Goal: Information Seeking & Learning: Check status

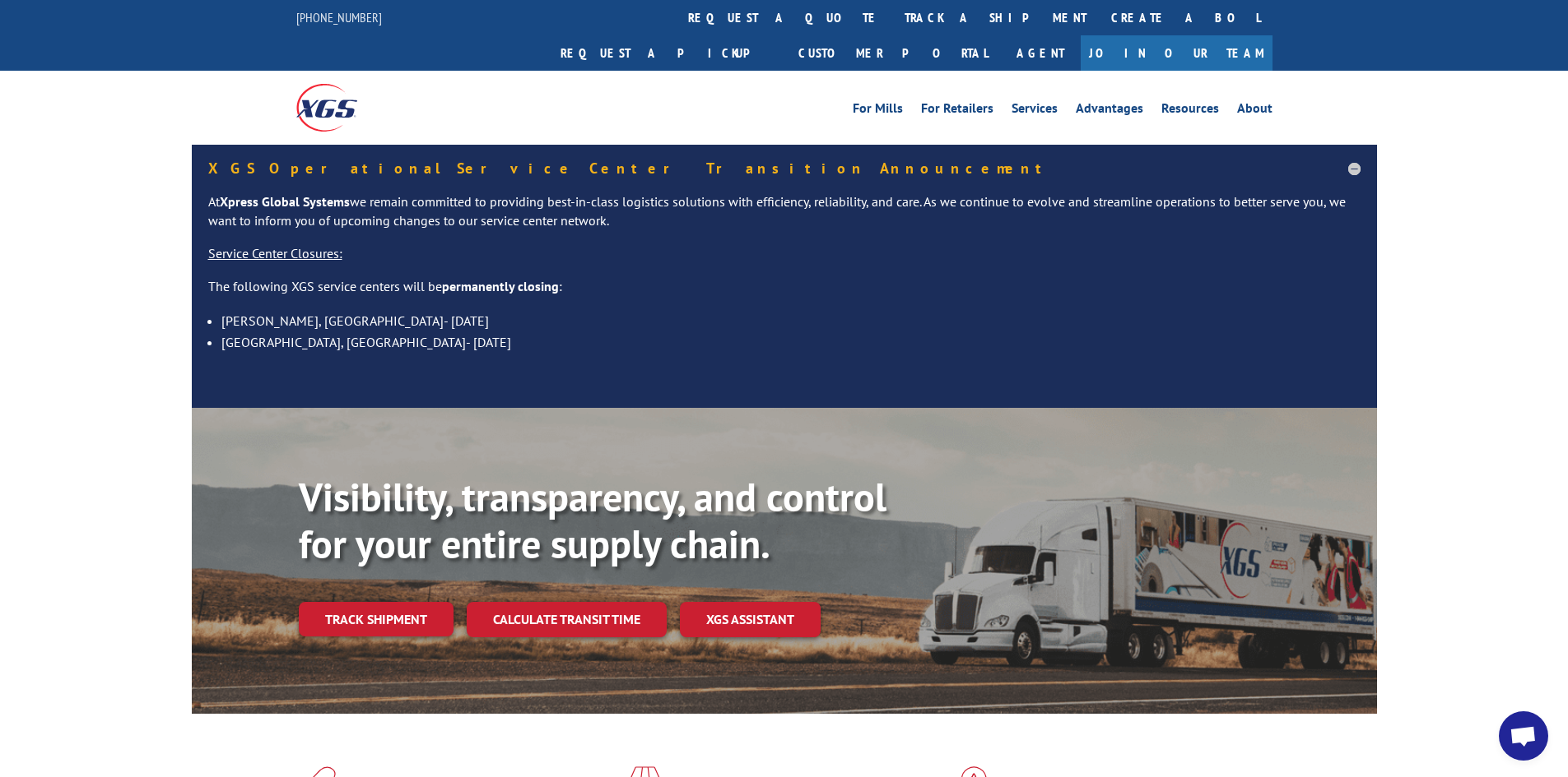
click at [892, 29] on link "track a shipment" at bounding box center [995, 18] width 206 height 35
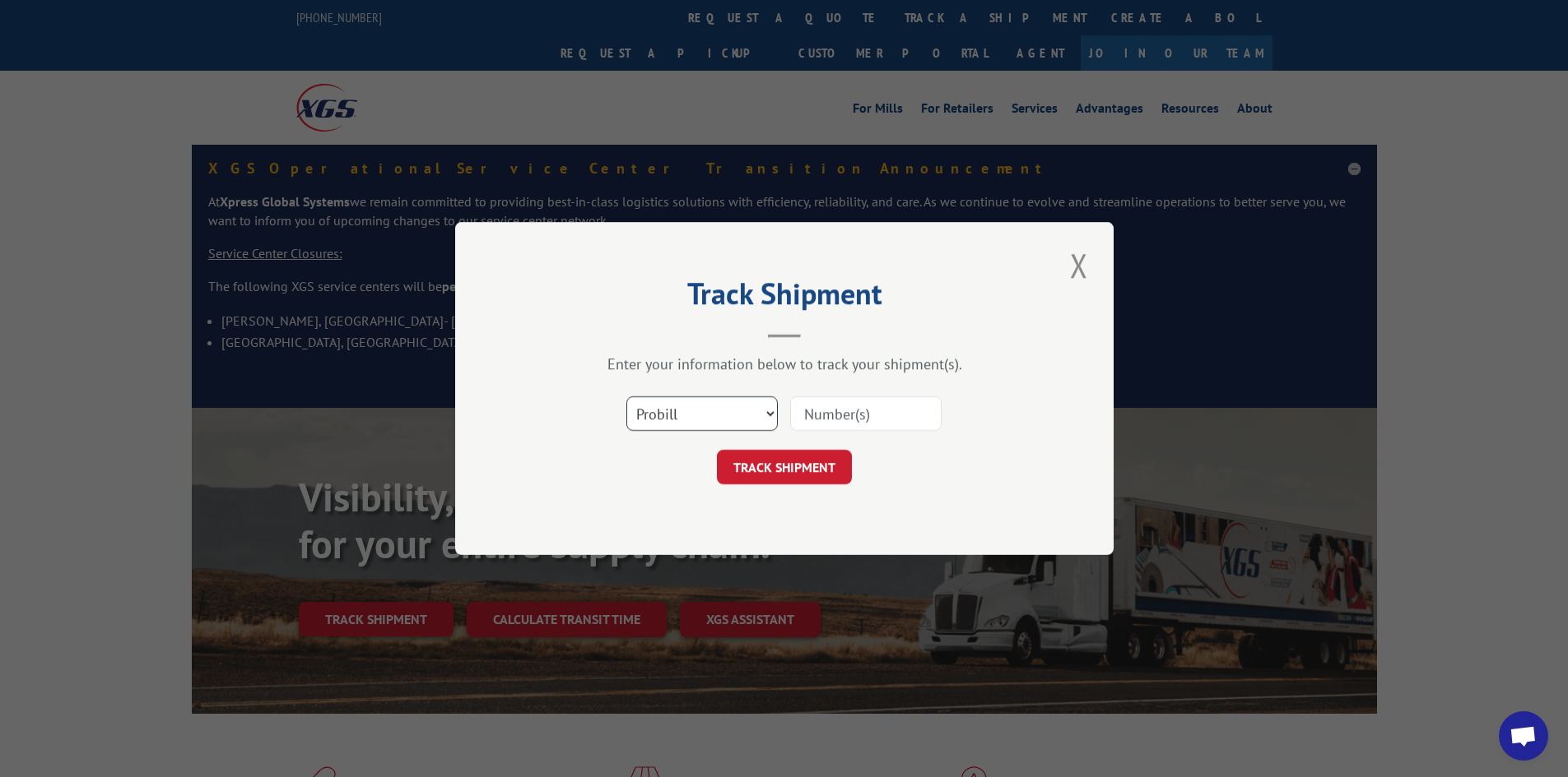
click at [671, 428] on select "Select category... Probill BOL PO" at bounding box center [701, 414] width 152 height 34
select select "bol"
click at [626, 397] on select "Select category... Probill BOL PO" at bounding box center [701, 414] width 152 height 34
click at [817, 414] on input at bounding box center [866, 414] width 152 height 34
click at [845, 420] on input "59684147" at bounding box center [866, 414] width 152 height 34
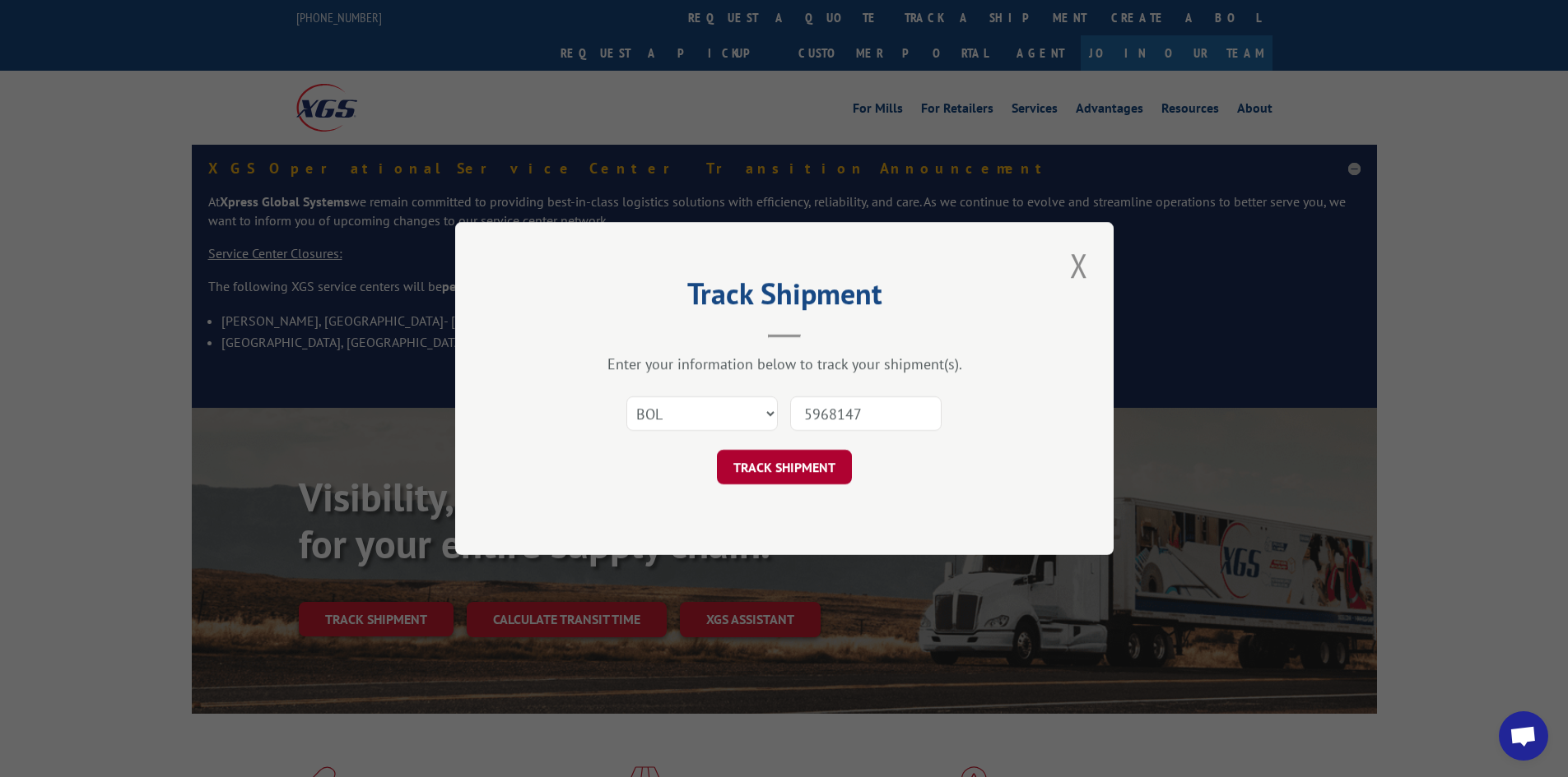
type input "5968147"
click at [791, 469] on button "TRACK SHIPMENT" at bounding box center [784, 467] width 135 height 34
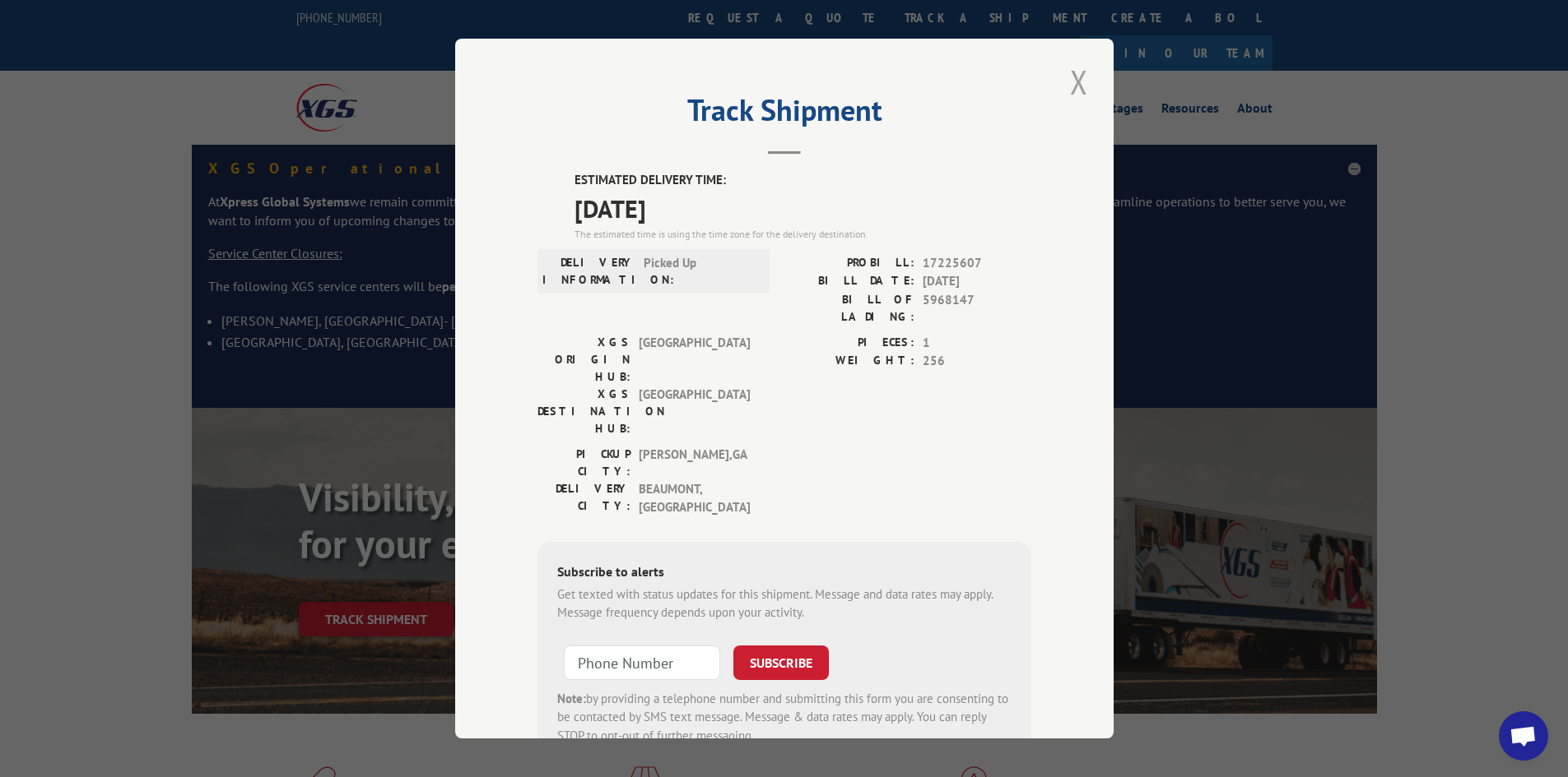
click at [1077, 85] on button "Close modal" at bounding box center [1079, 82] width 28 height 46
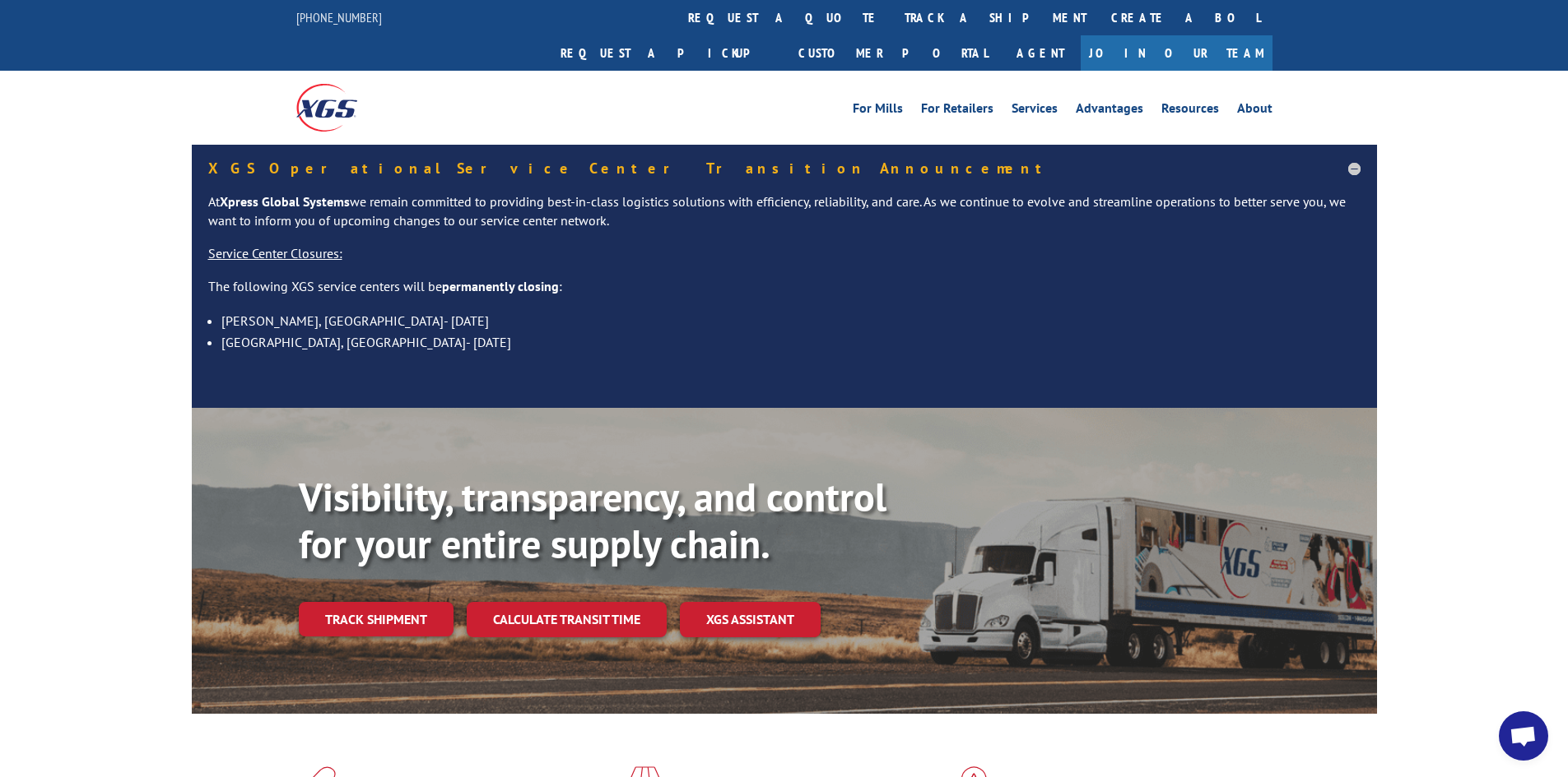
click at [950, 767] on img at bounding box center [974, 788] width 57 height 43
